Goal: Task Accomplishment & Management: Manage account settings

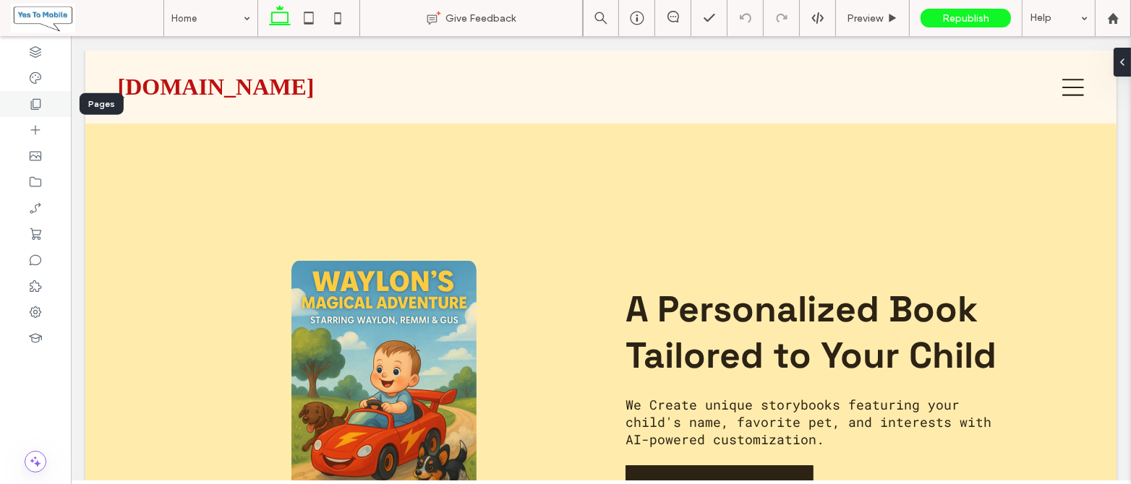
click at [38, 102] on icon at bounding box center [35, 104] width 14 height 14
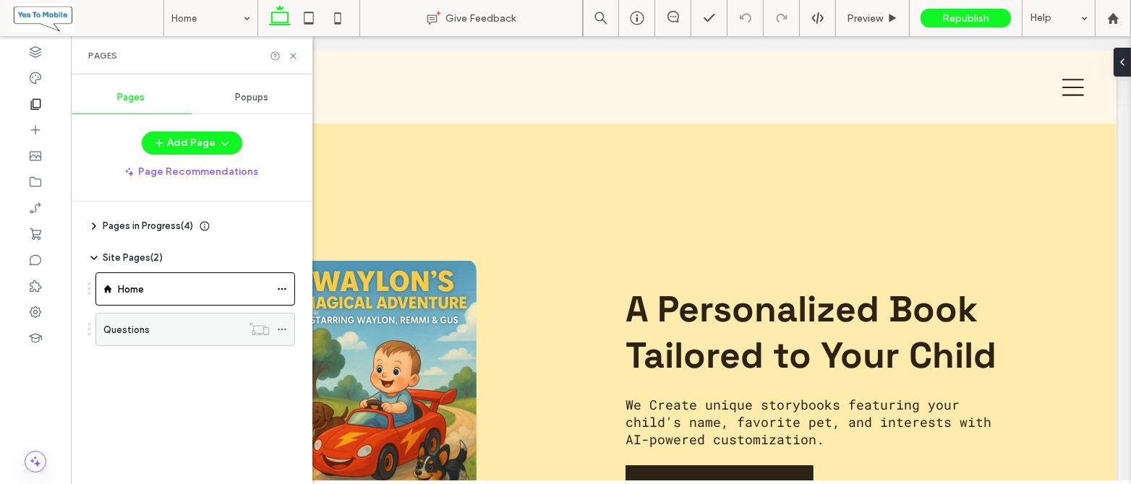
click at [189, 324] on div "Questions" at bounding box center [172, 329] width 138 height 15
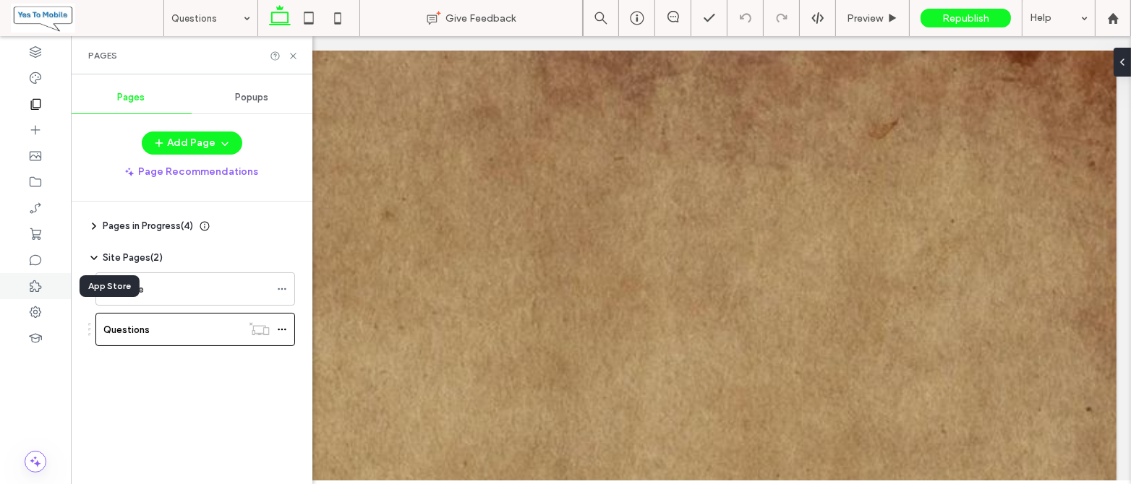
click at [33, 288] on icon at bounding box center [35, 286] width 14 height 14
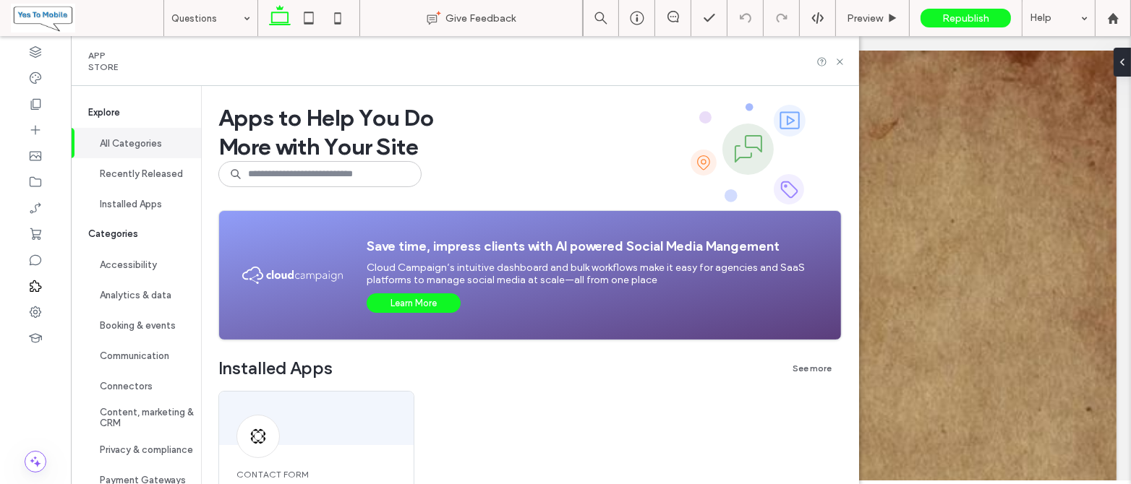
scroll to position [288, 0]
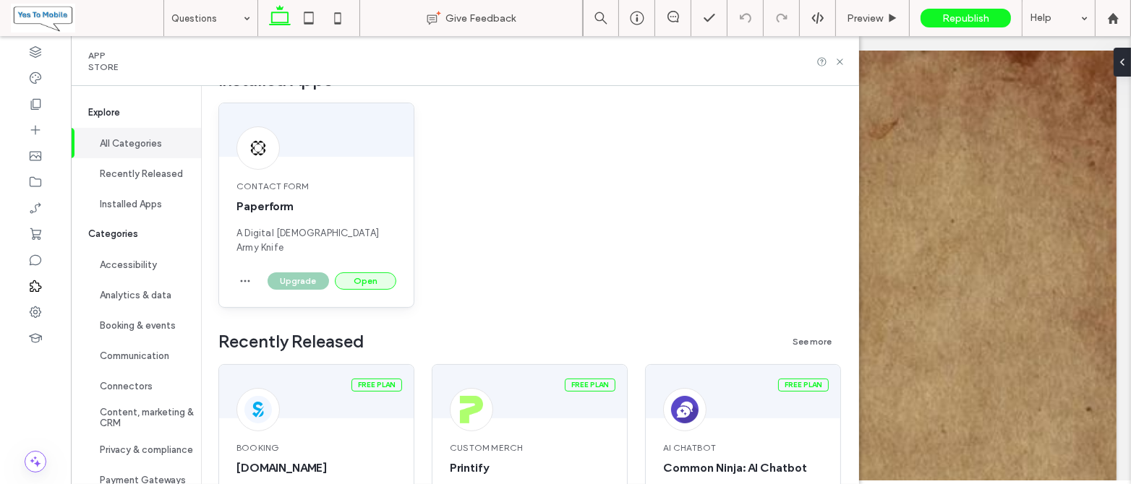
click at [358, 273] on button "Open" at bounding box center [365, 281] width 61 height 17
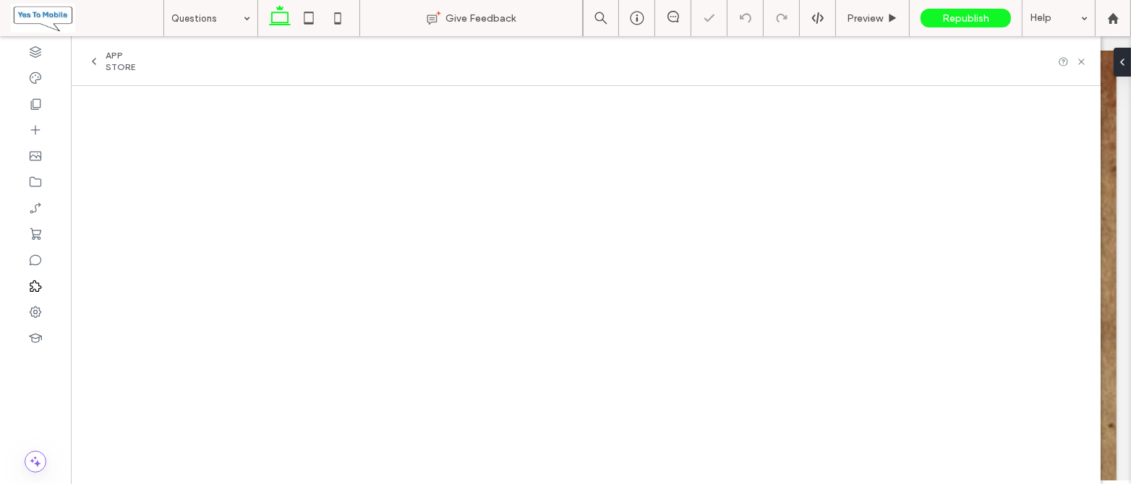
scroll to position [0, 0]
click at [34, 103] on icon at bounding box center [35, 104] width 14 height 14
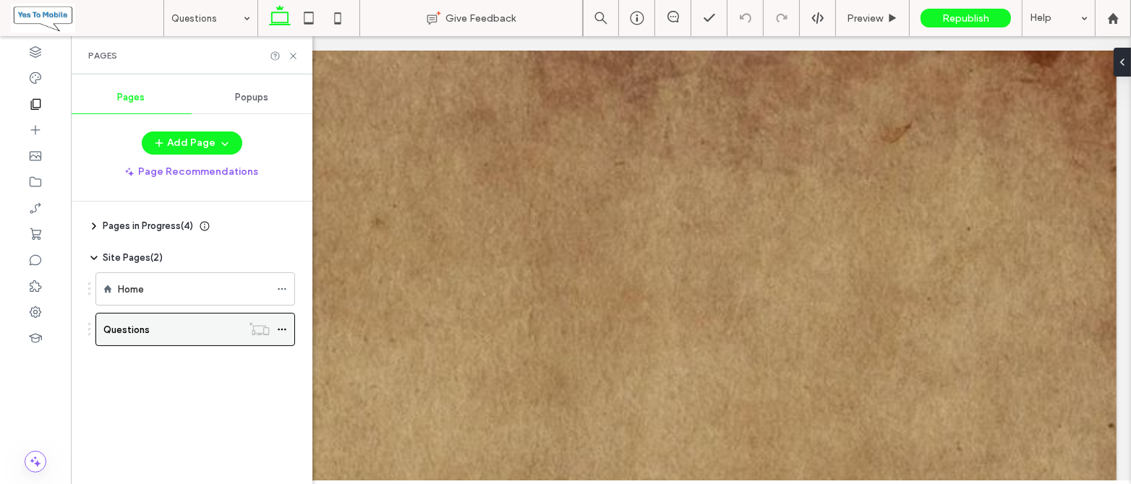
click at [164, 331] on div "Questions" at bounding box center [172, 329] width 138 height 15
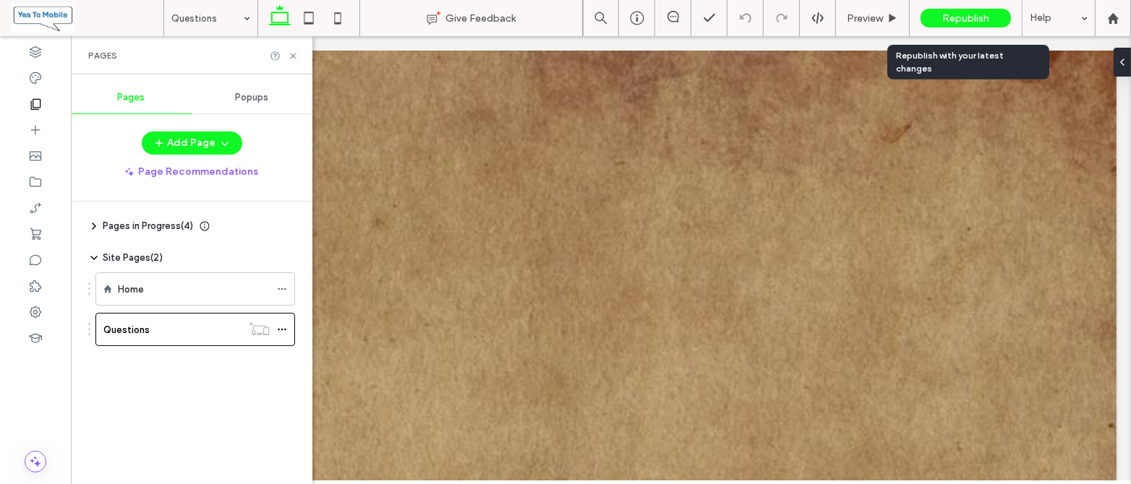
click at [958, 17] on span "Republish" at bounding box center [965, 18] width 47 height 12
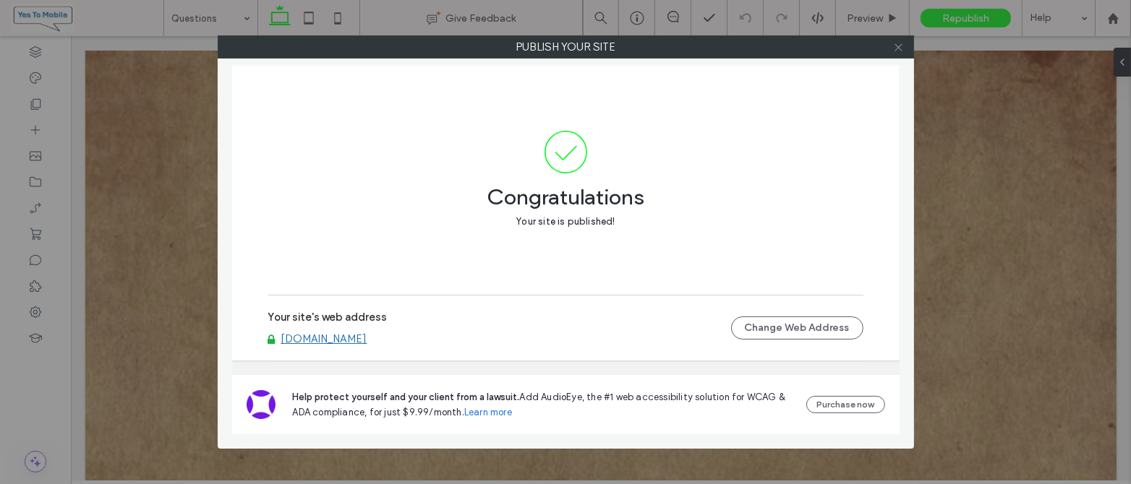
click at [896, 44] on use at bounding box center [897, 46] width 7 height 7
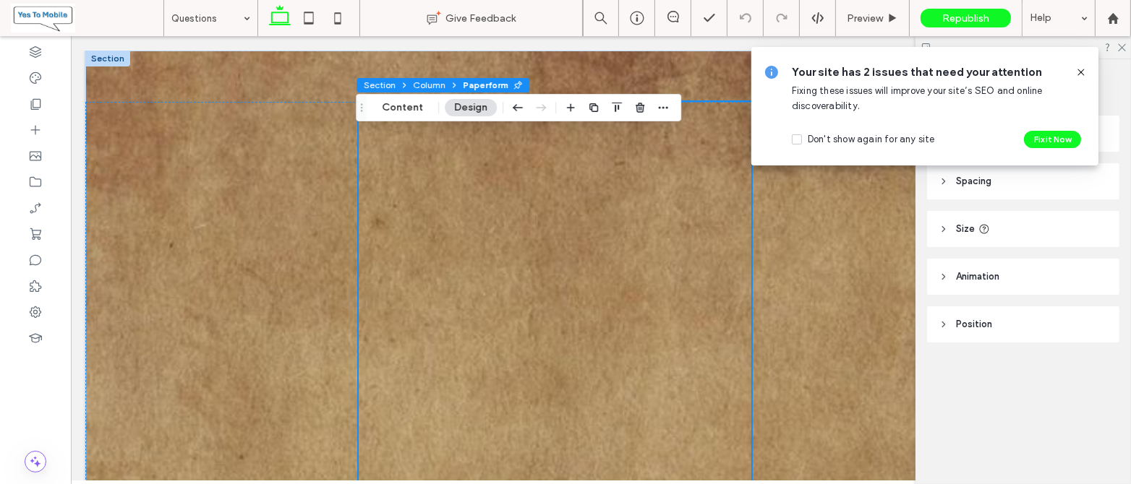
click at [476, 82] on span "Paperform" at bounding box center [486, 85] width 46 height 11
click at [36, 282] on icon at bounding box center [35, 286] width 14 height 14
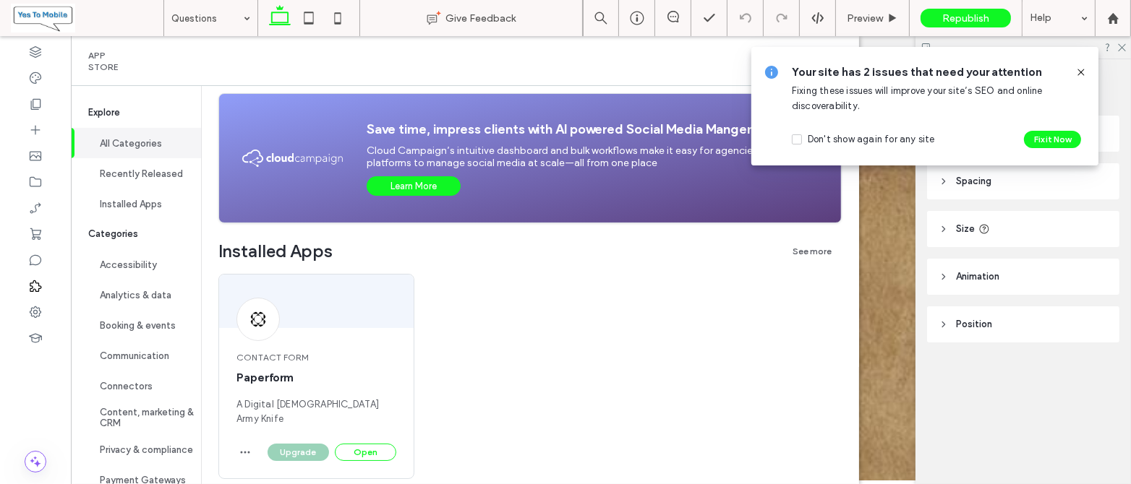
scroll to position [288, 0]
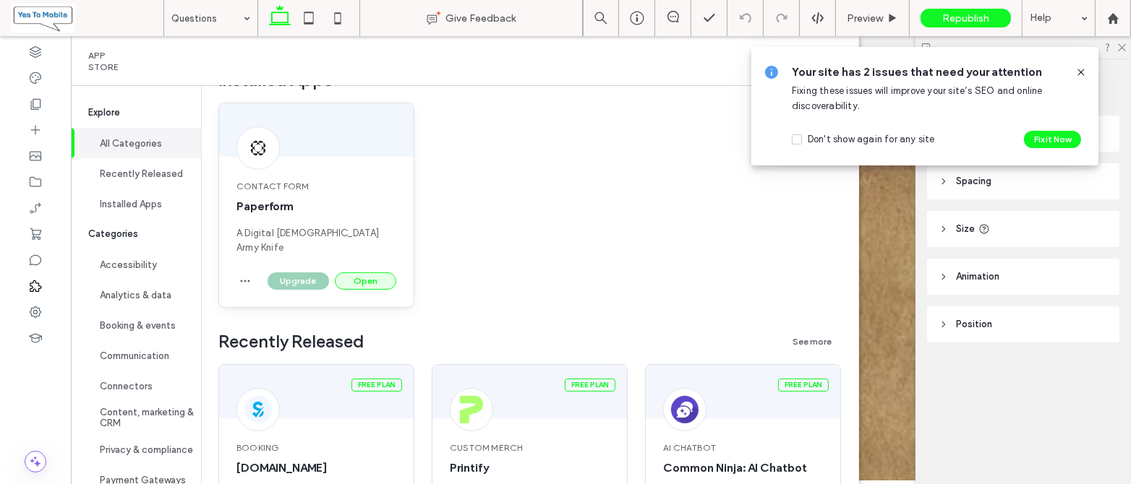
click at [362, 273] on button "Open" at bounding box center [365, 281] width 61 height 17
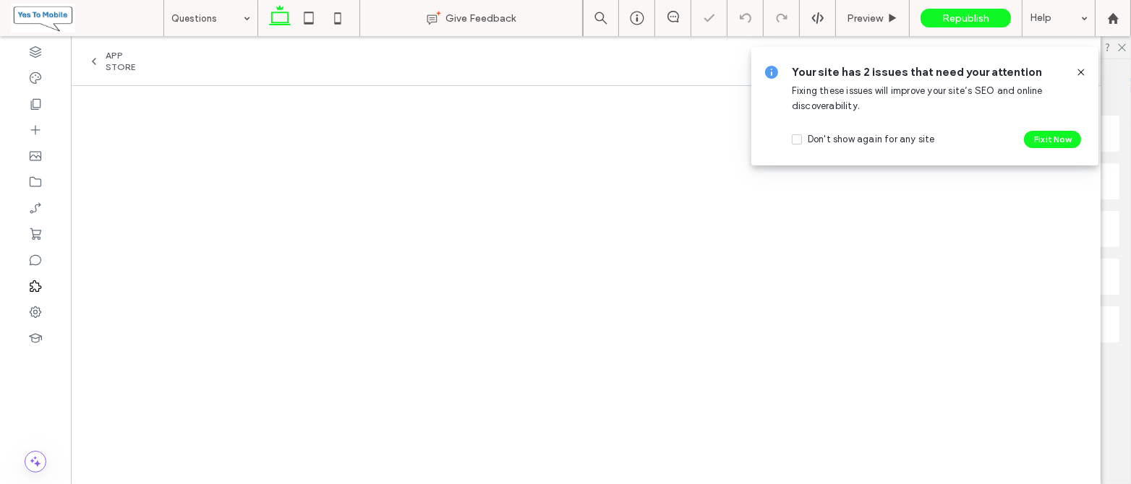
scroll to position [0, 0]
click at [1082, 69] on icon at bounding box center [1081, 73] width 12 height 12
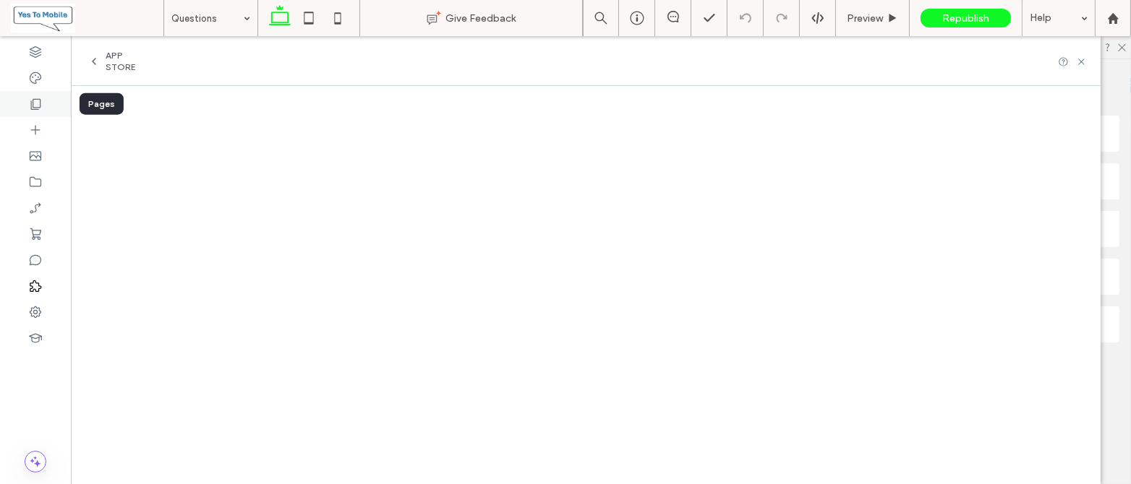
click at [36, 102] on icon at bounding box center [35, 104] width 14 height 14
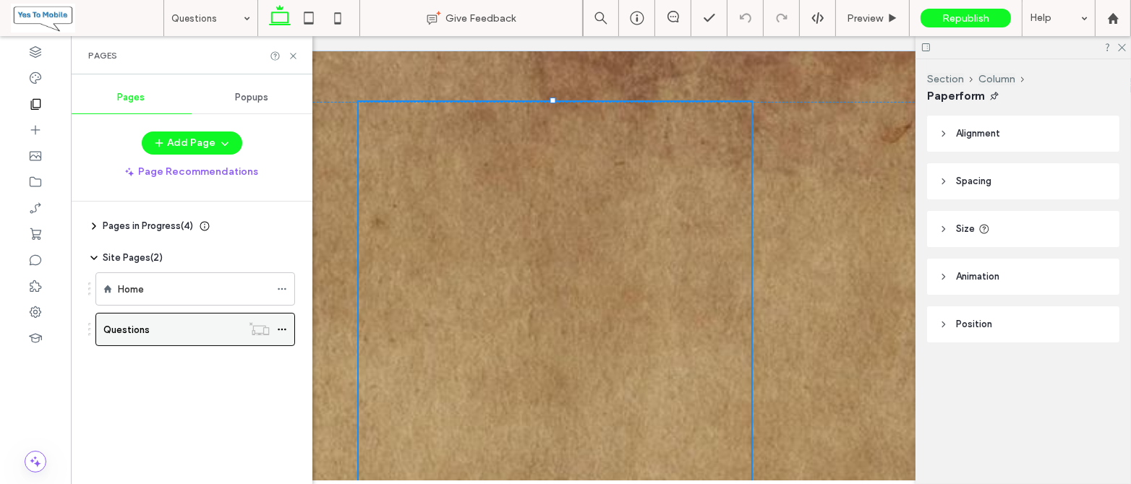
click at [140, 328] on label "Questions" at bounding box center [126, 329] width 46 height 25
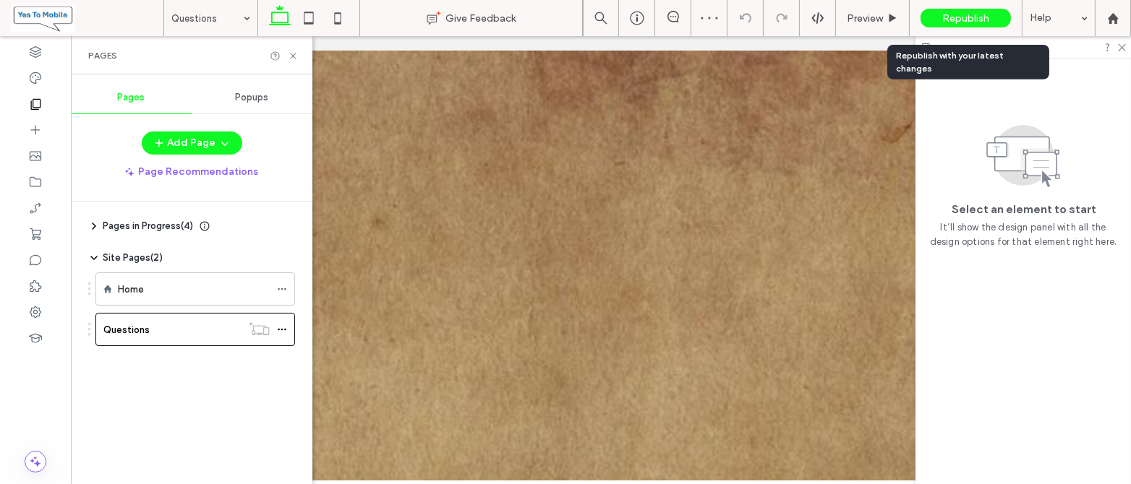
click at [952, 17] on span "Republish" at bounding box center [965, 18] width 47 height 12
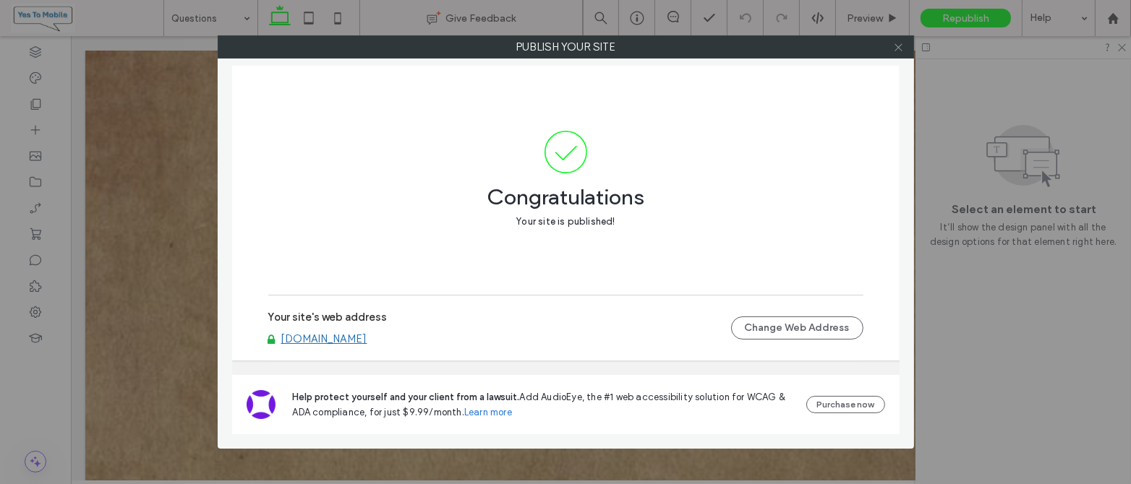
click at [900, 46] on icon at bounding box center [898, 47] width 11 height 11
